Goal: Check status: Check status

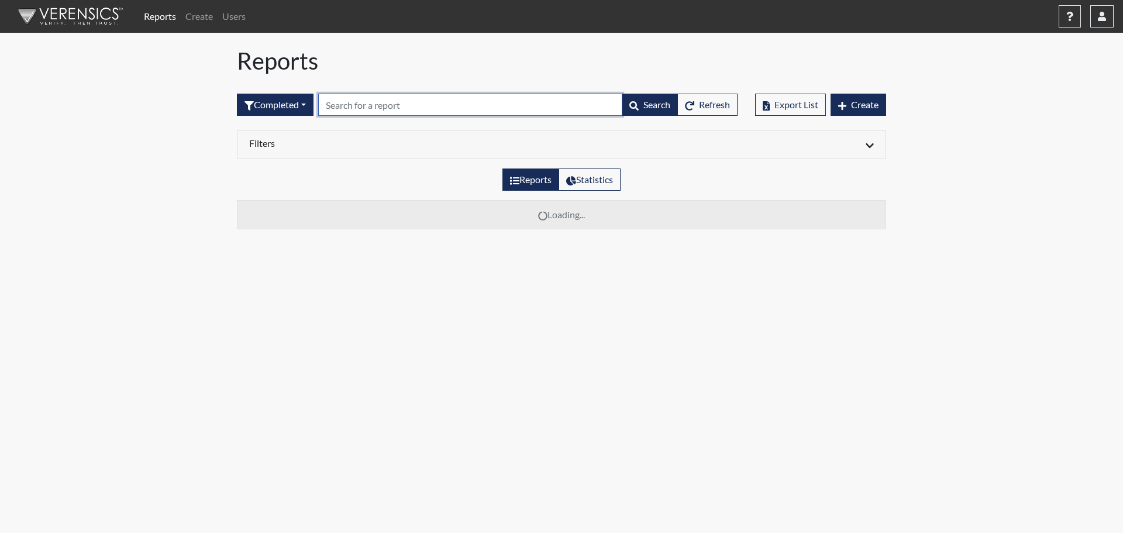
click at [393, 100] on input "text" at bounding box center [470, 105] width 304 height 22
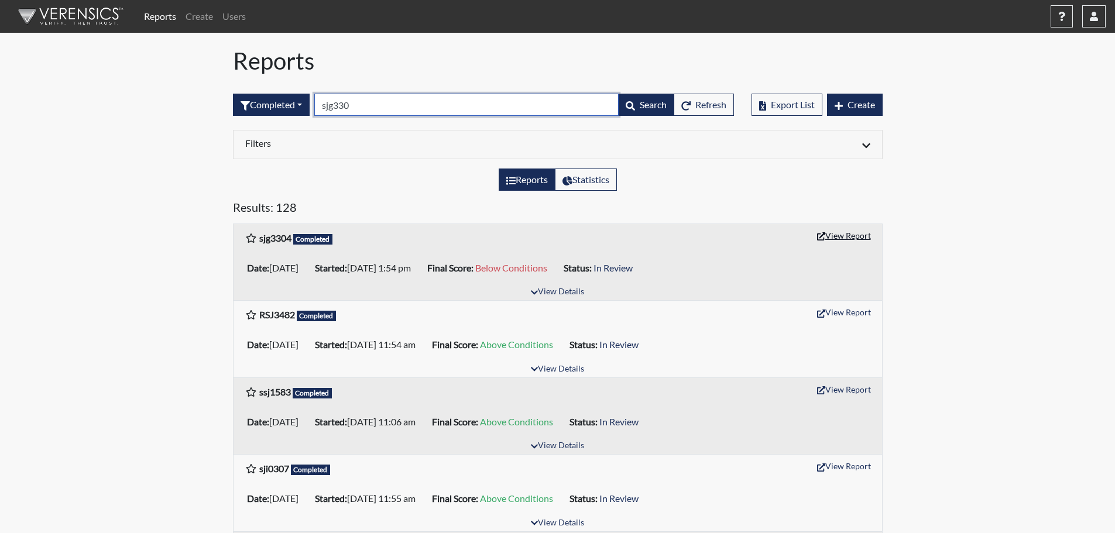
type input "sjg330"
click at [856, 236] on button "View Report" at bounding box center [844, 235] width 64 height 18
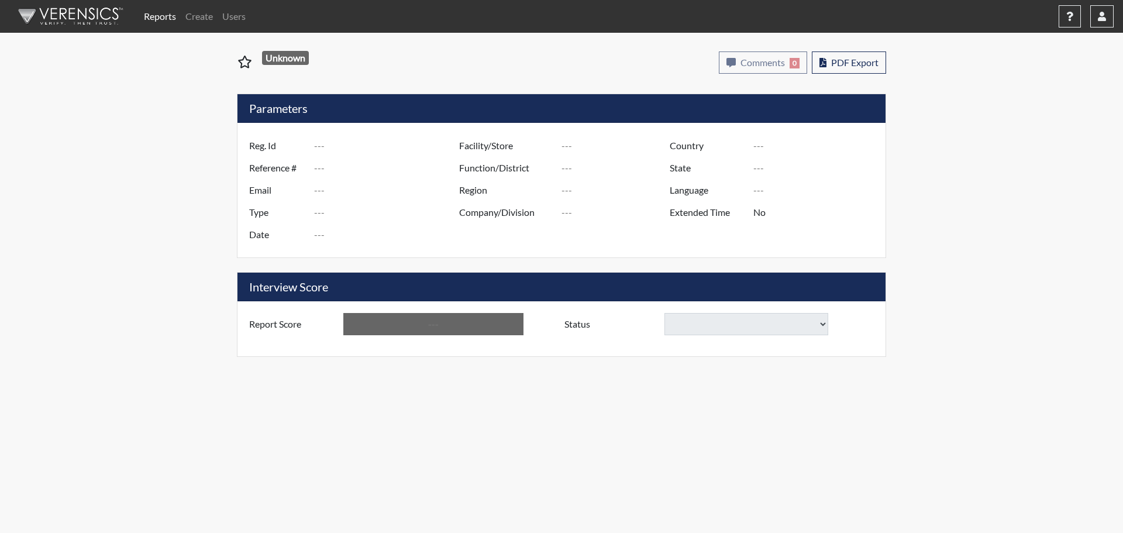
type input "sjg3304"
type input "50931"
type input "---"
type input "Corrections Pre-Employment"
type input "[DATE]"
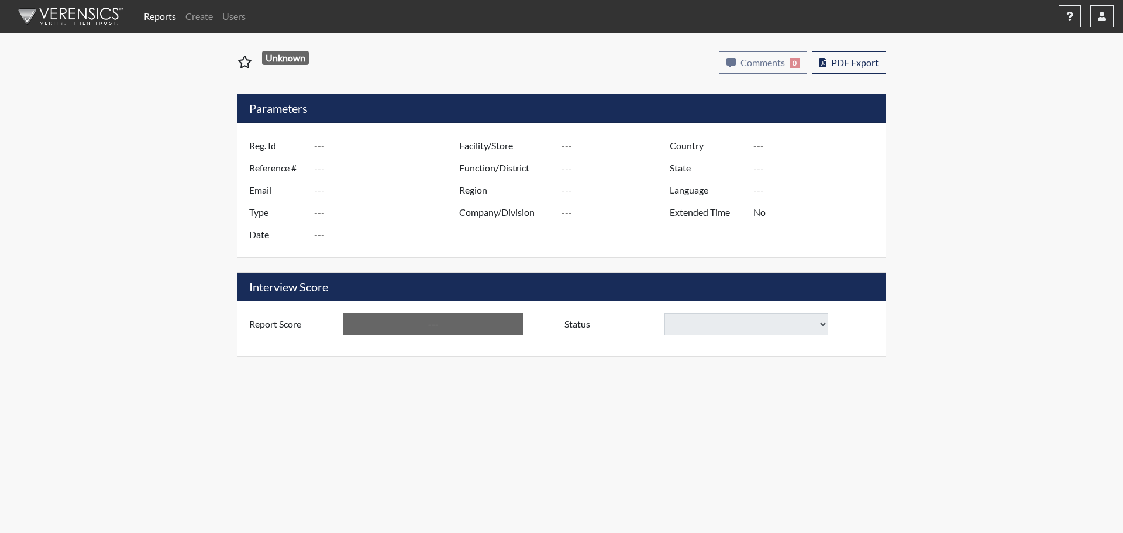
type input "Macon SP"
type input "[GEOGRAPHIC_DATA]"
type input "[US_STATE]"
type input "English"
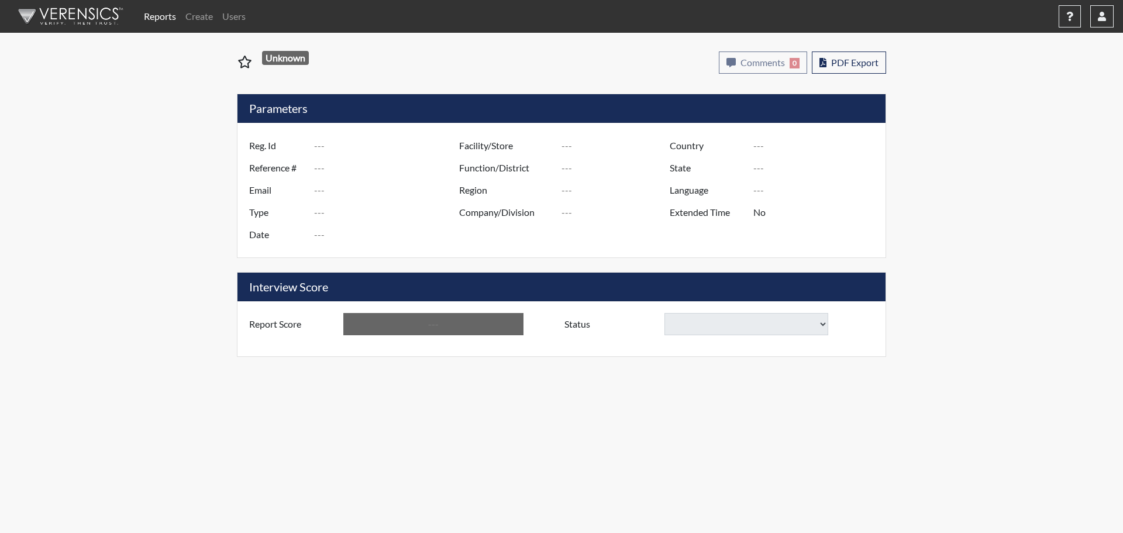
type input "Below Conditions"
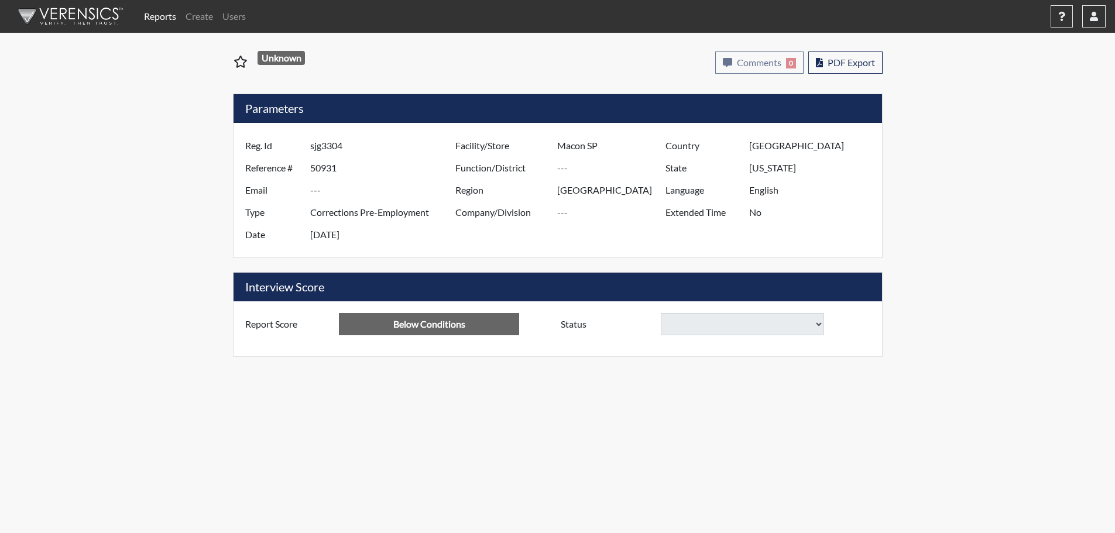
select select
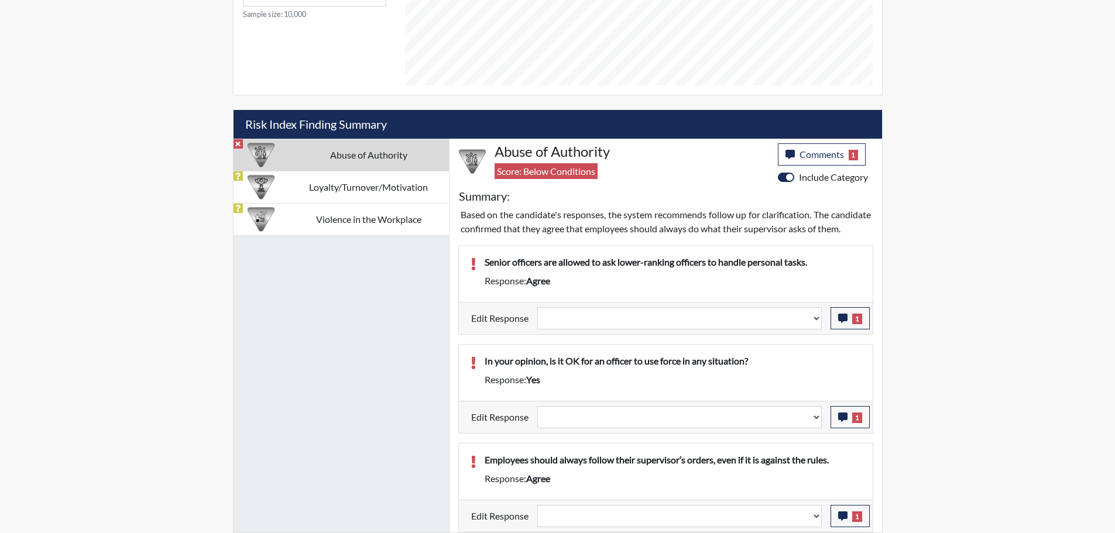
scroll to position [613, 0]
click at [845, 321] on icon "button" at bounding box center [842, 318] width 9 height 9
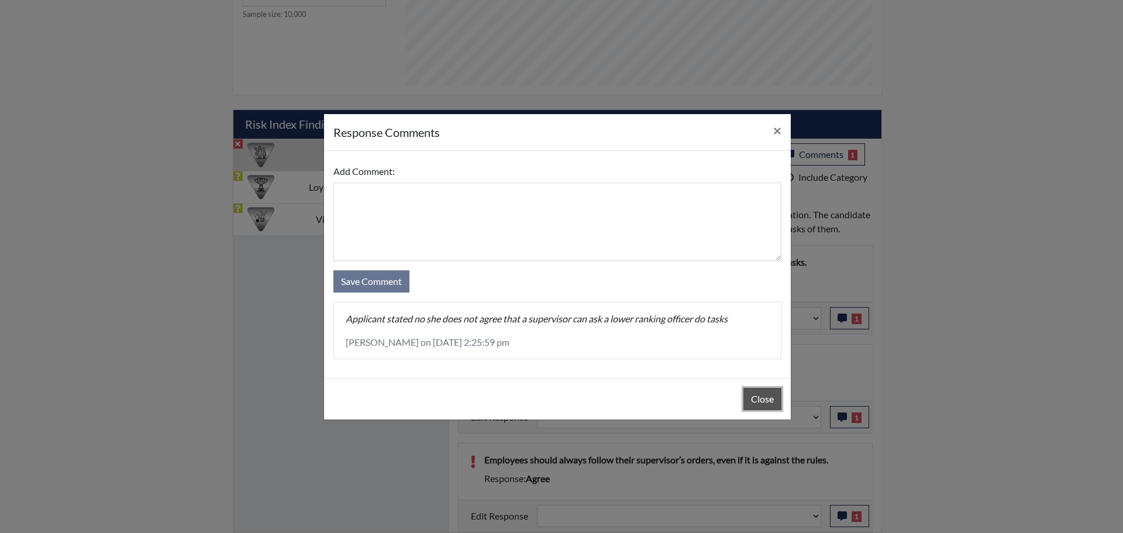
click at [762, 407] on button "Close" at bounding box center [763, 399] width 38 height 22
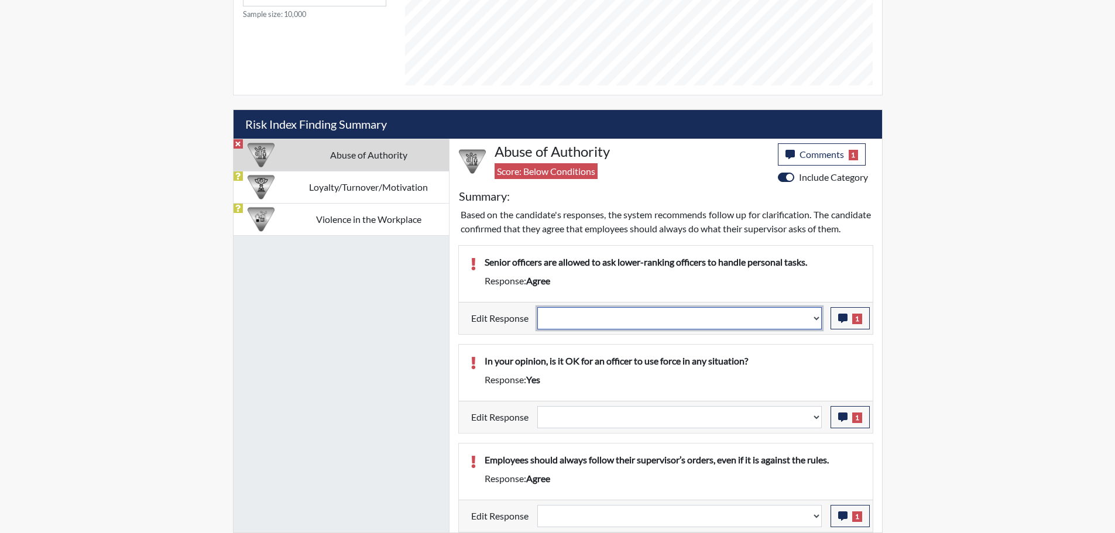
click at [817, 311] on select "Question is not relevant. Results will be updated. Reasonable explanation provi…" at bounding box center [679, 318] width 284 height 22
select select "reasonable-explanation-provided"
click at [537, 307] on select "Question is not relevant. Results will be updated. Reasonable explanation provi…" at bounding box center [679, 318] width 284 height 22
select select
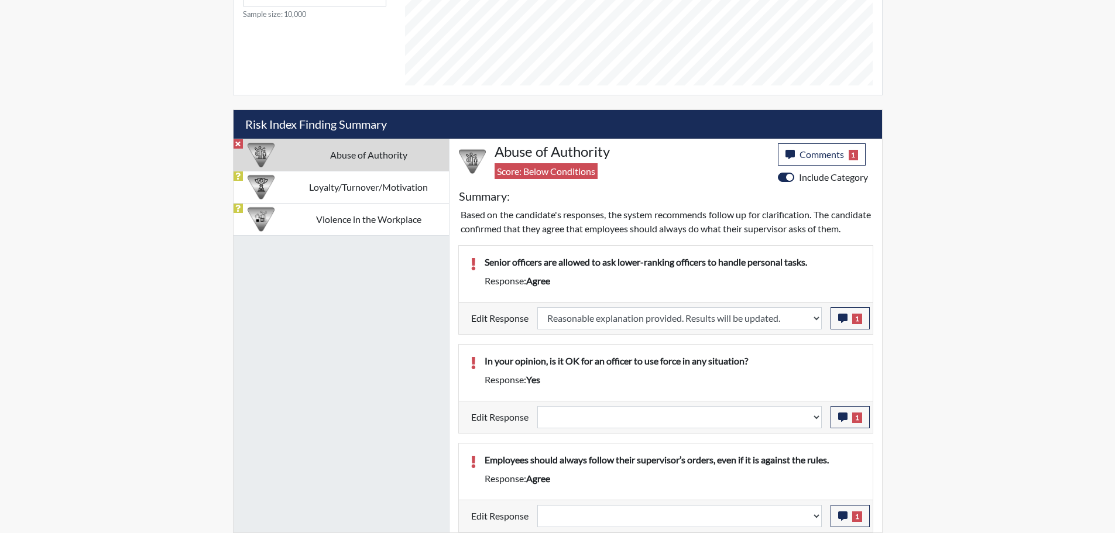
select select
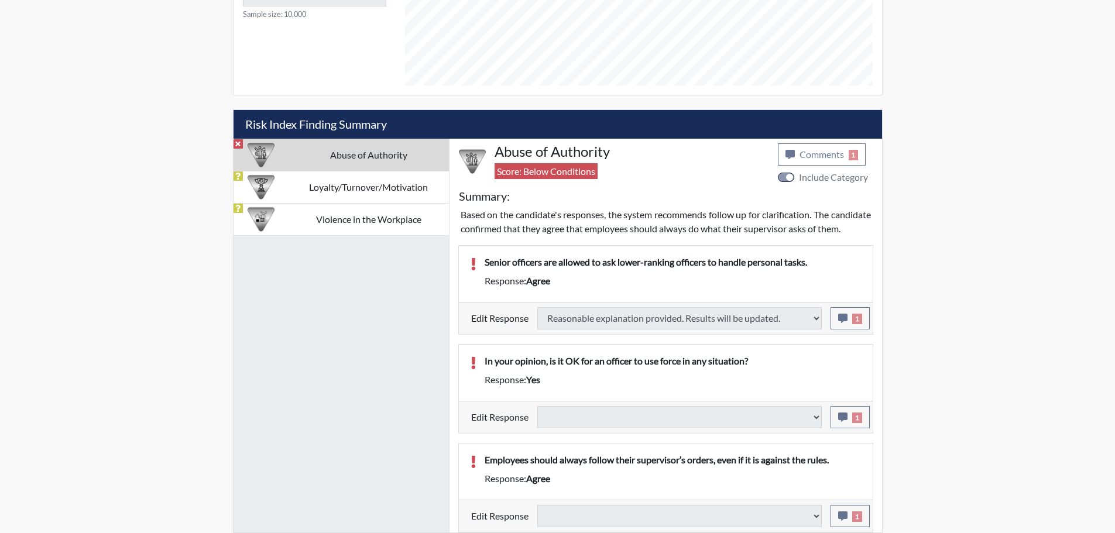
type input "Above Conditions"
select select
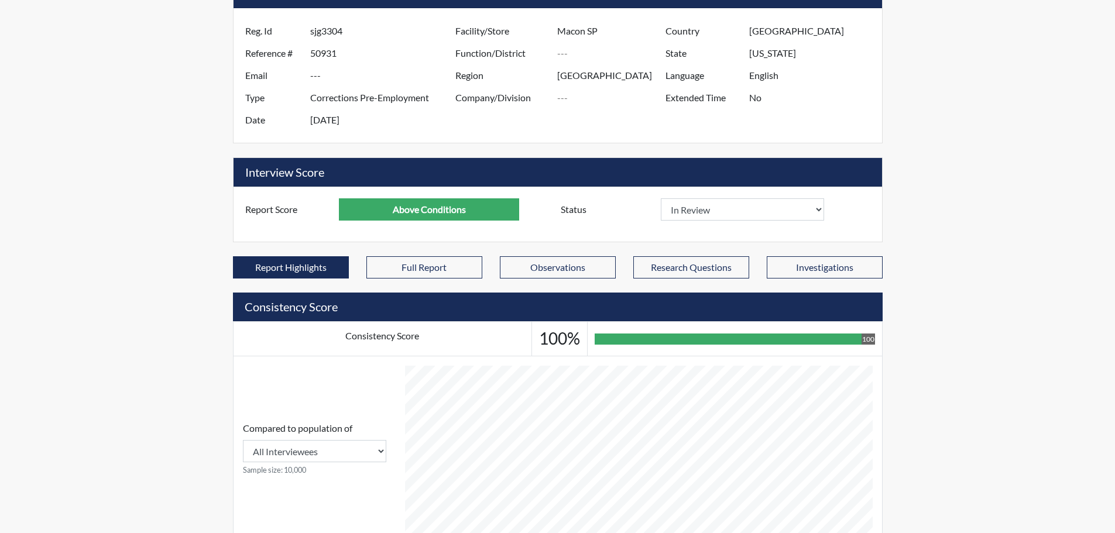
scroll to position [0, 0]
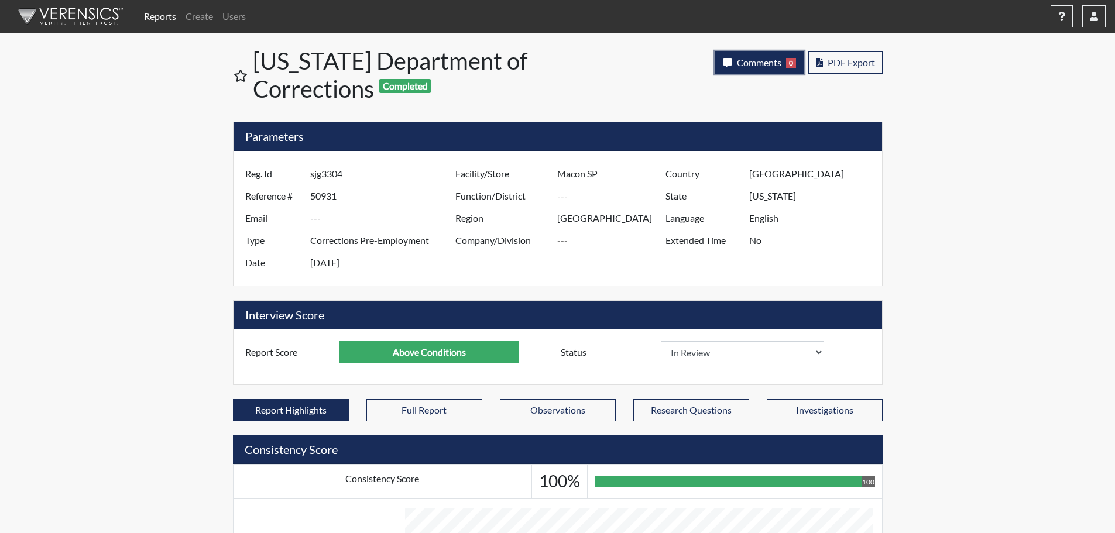
click at [762, 57] on span "Comments" at bounding box center [759, 62] width 44 height 11
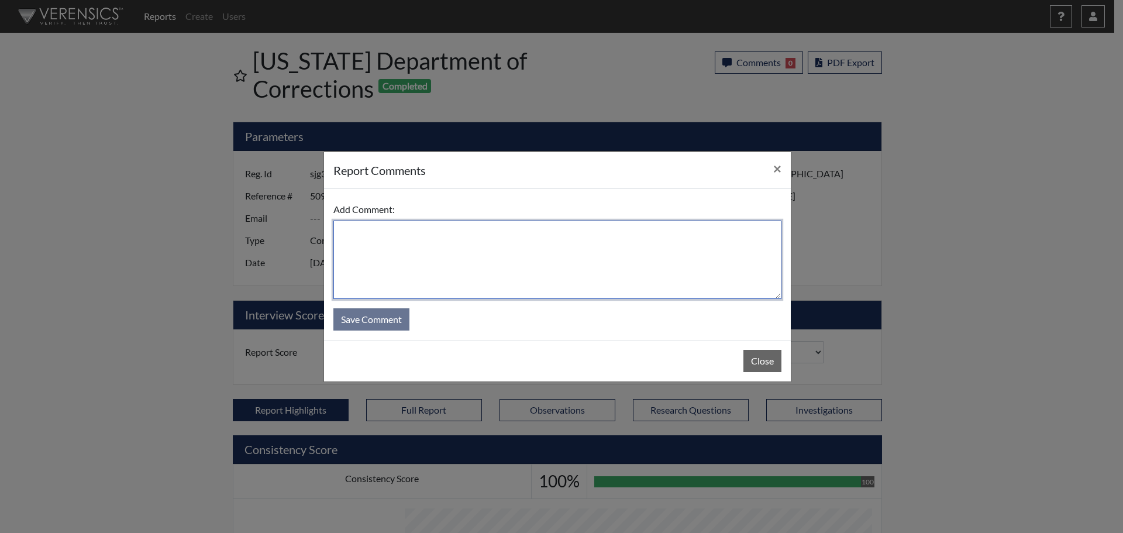
drag, startPoint x: 611, startPoint y: 265, endPoint x: 655, endPoint y: 238, distance: 51.8
click at [613, 264] on textarea at bounding box center [558, 260] width 448 height 78
type textarea "SL 8/25/25"
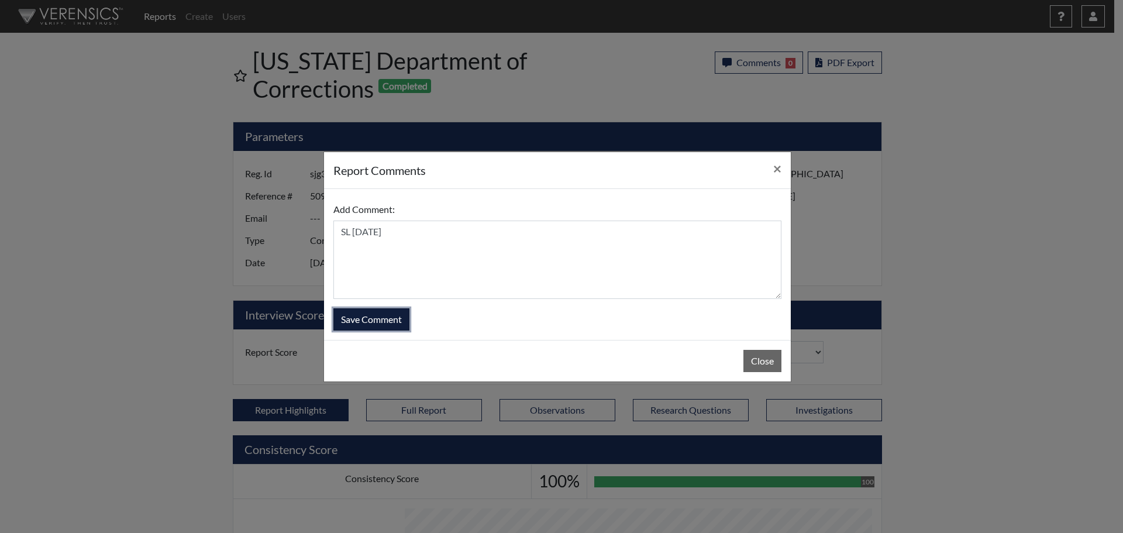
click at [390, 322] on button "Save Comment" at bounding box center [372, 319] width 76 height 22
select select
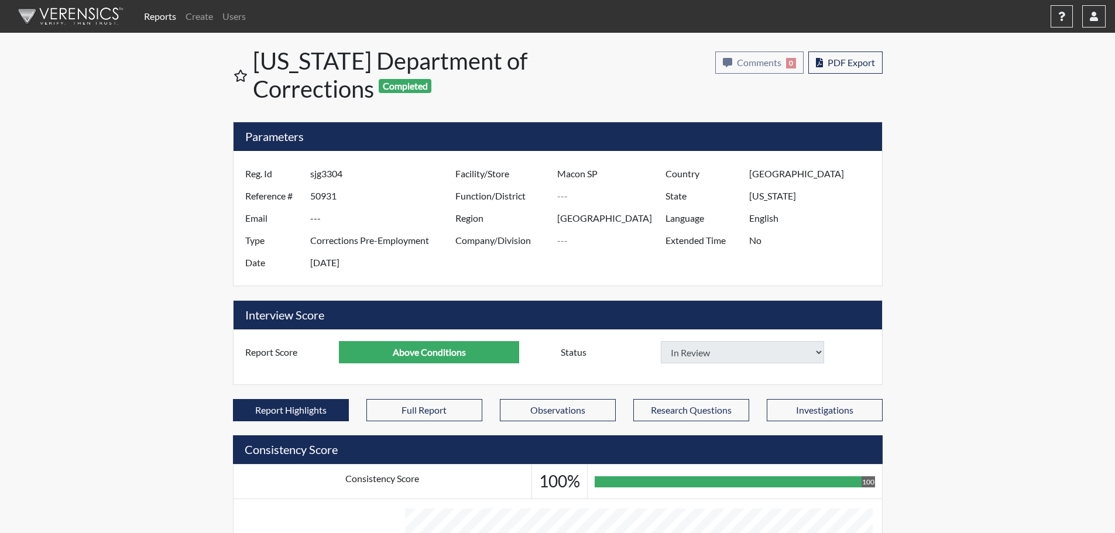
select select
